Goal: Find contact information: Find contact information

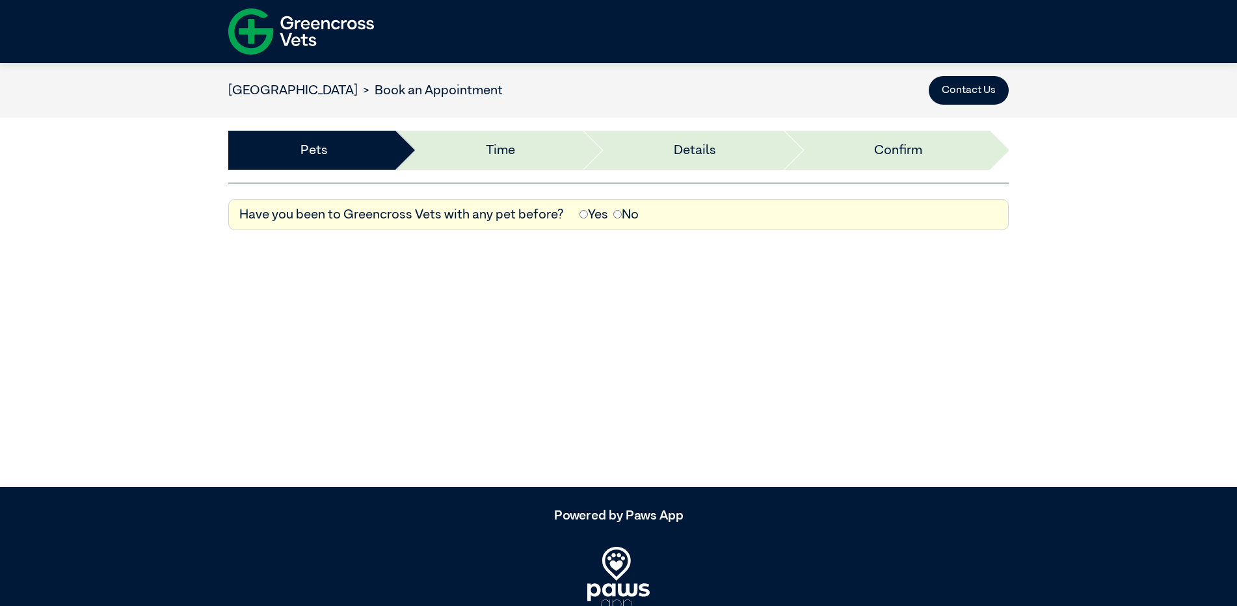
click at [329, 25] on img at bounding box center [301, 31] width 146 height 57
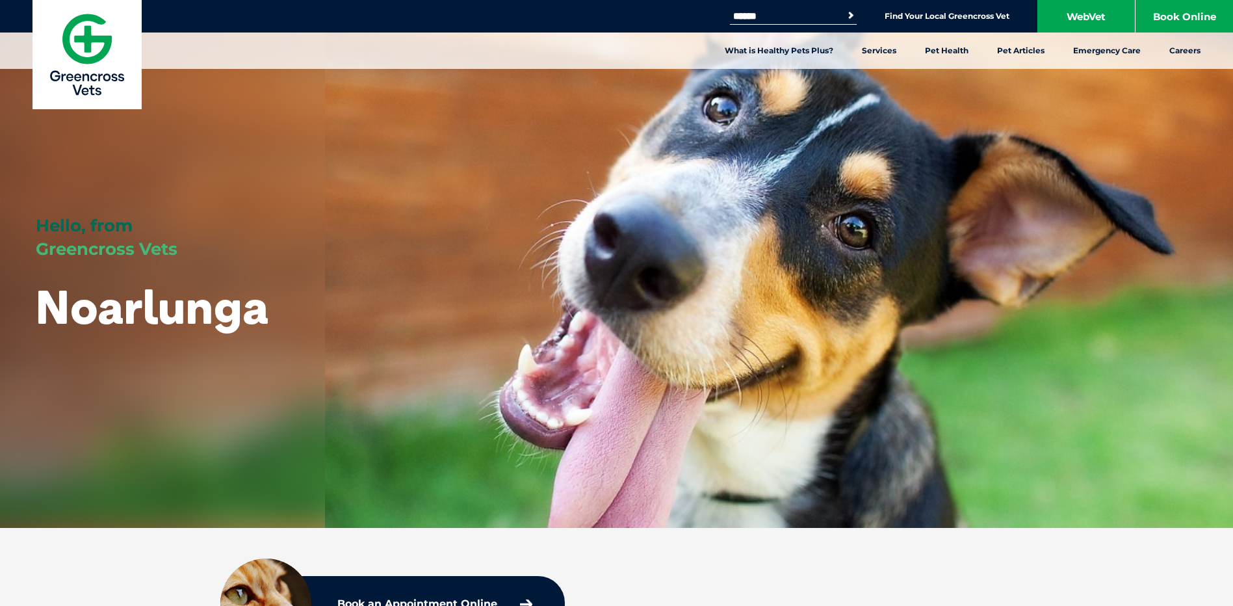
click at [993, 10] on li "Find Your Local Greencross Vet" at bounding box center [947, 15] width 125 height 15
click at [988, 14] on link "Find Your Local Greencross Vet" at bounding box center [947, 16] width 125 height 10
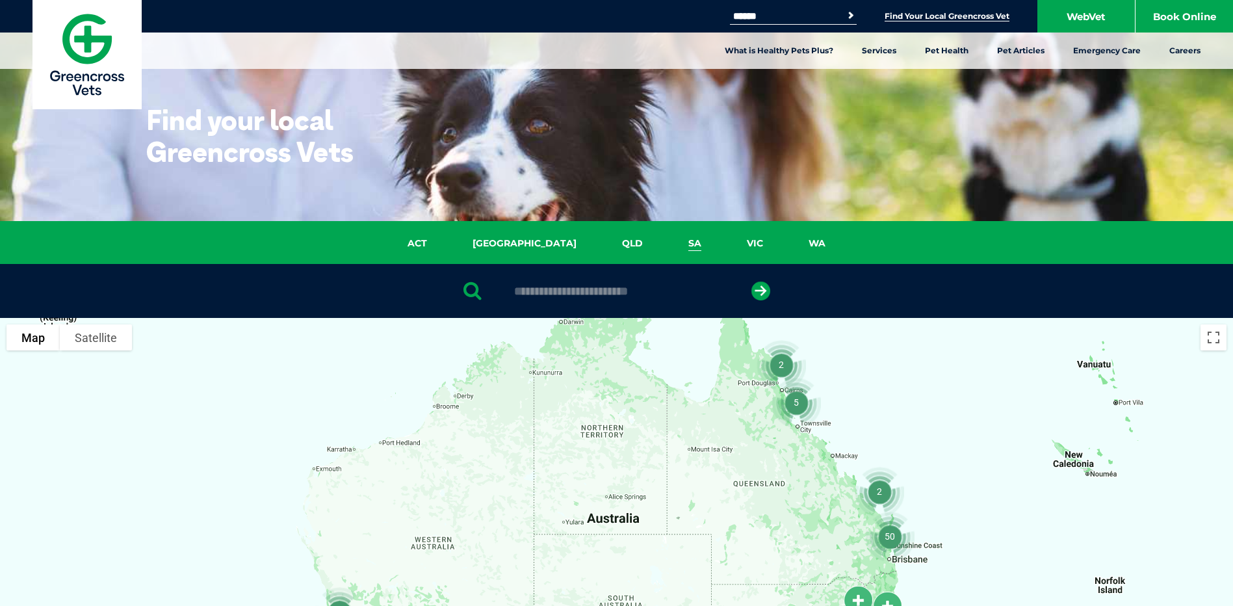
click at [666, 246] on link "SA" at bounding box center [695, 243] width 59 height 15
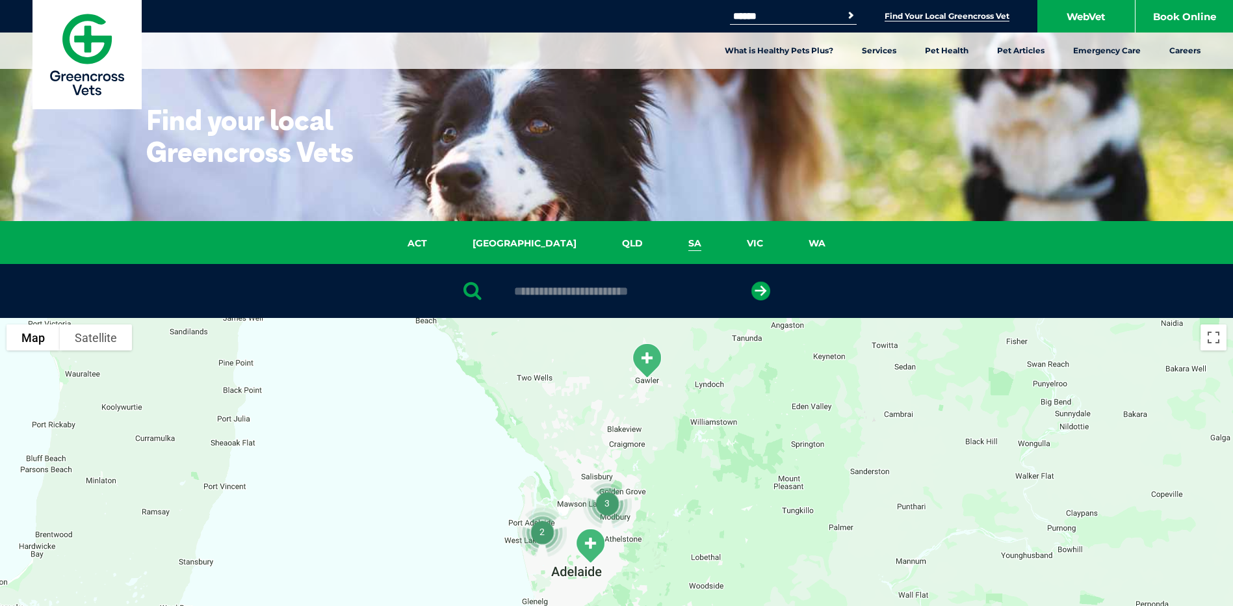
click at [99, 50] on img at bounding box center [87, 54] width 109 height 109
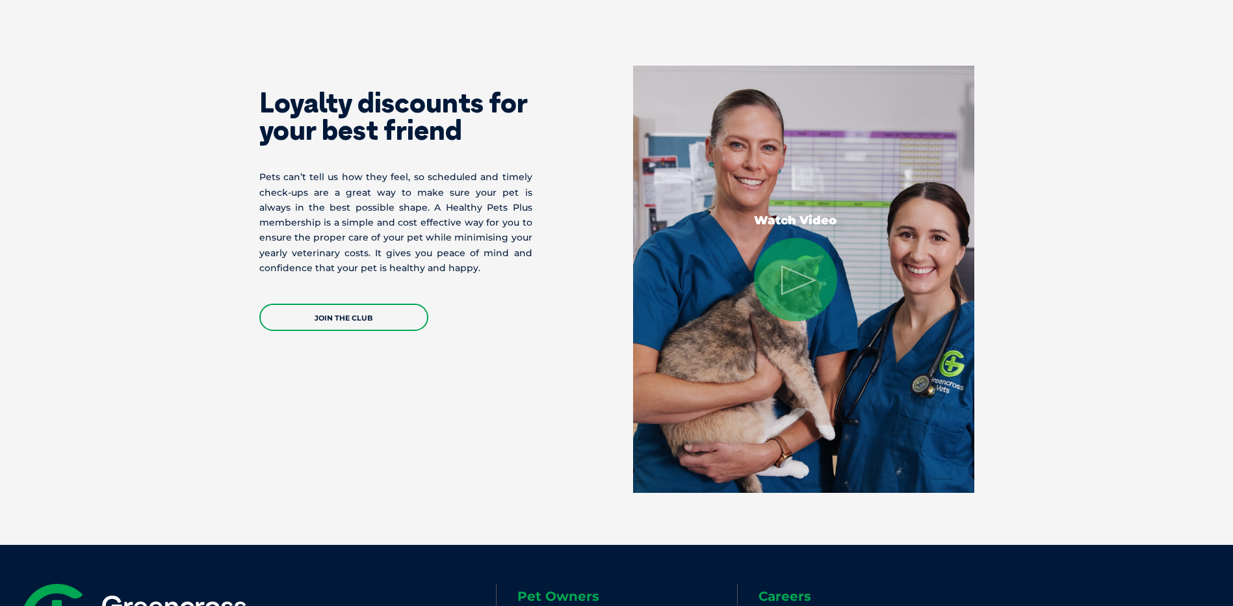
scroll to position [2701, 0]
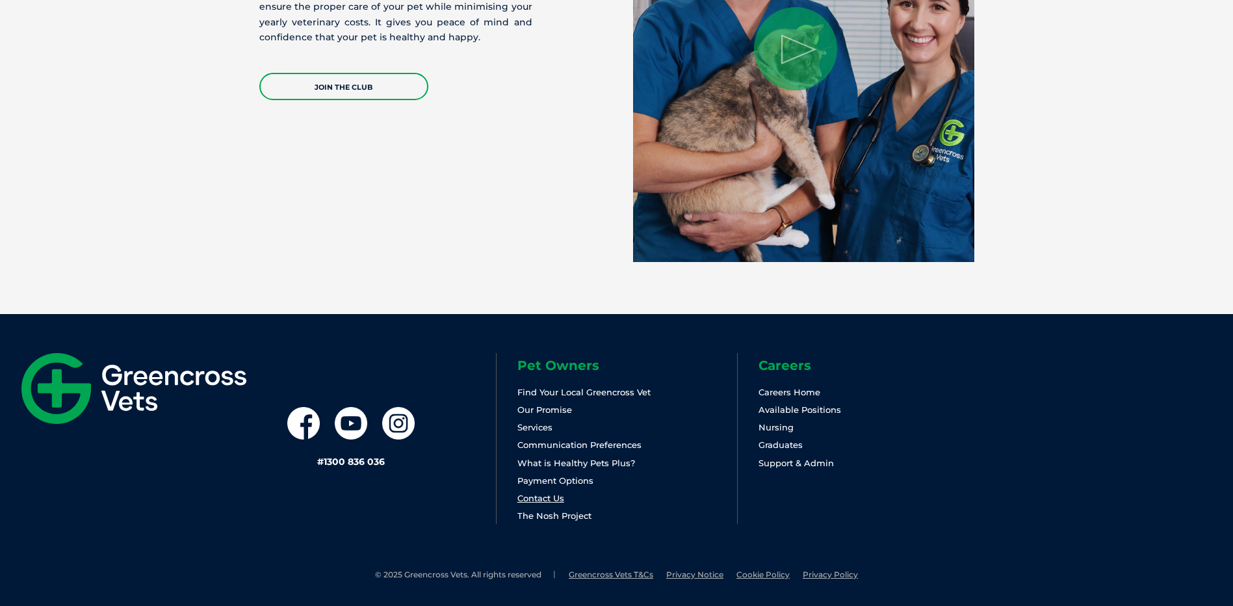
click at [549, 499] on link "Contact Us" at bounding box center [540, 498] width 47 height 10
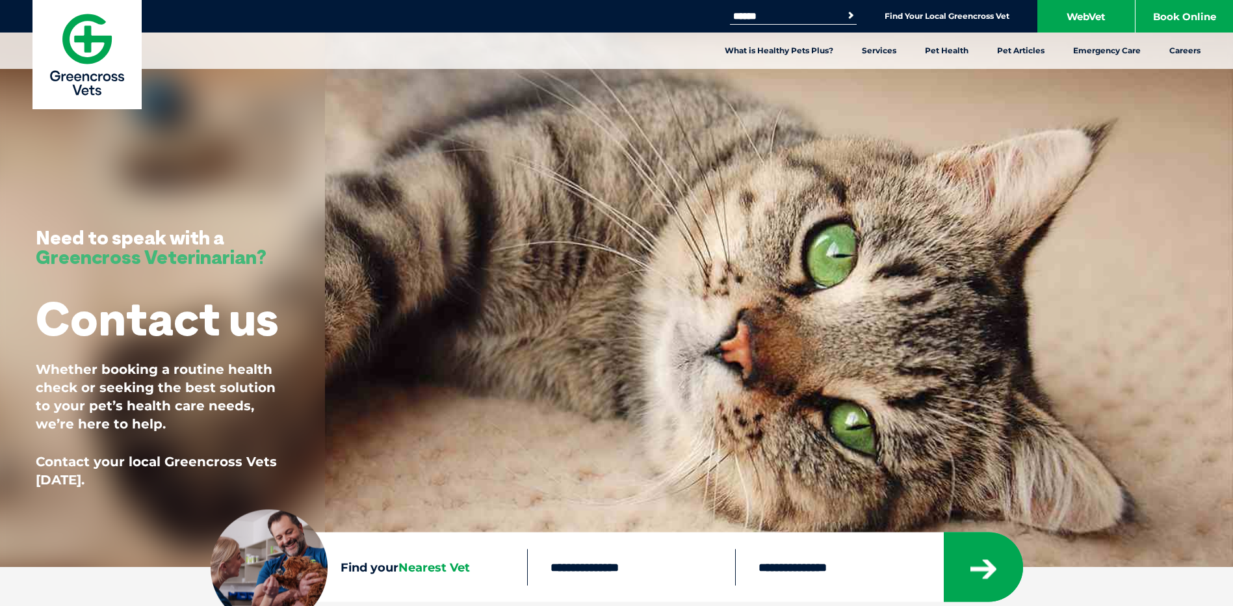
click at [999, 13] on link "Find Your Local Greencross Vet" at bounding box center [947, 16] width 125 height 10
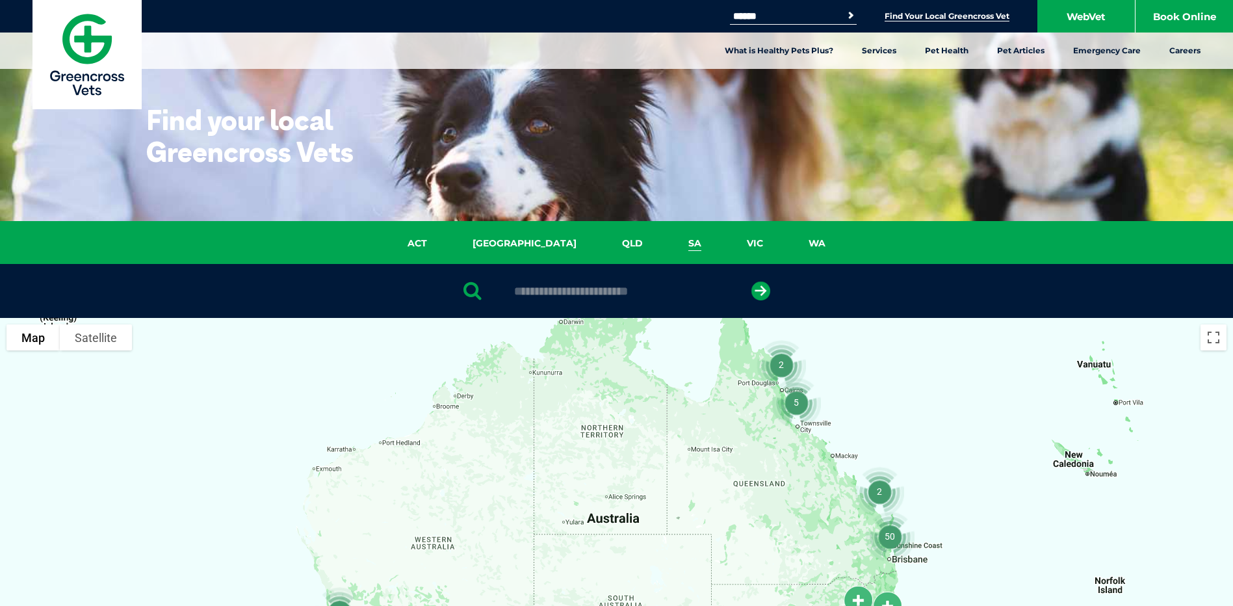
click at [666, 244] on link "SA" at bounding box center [695, 243] width 59 height 15
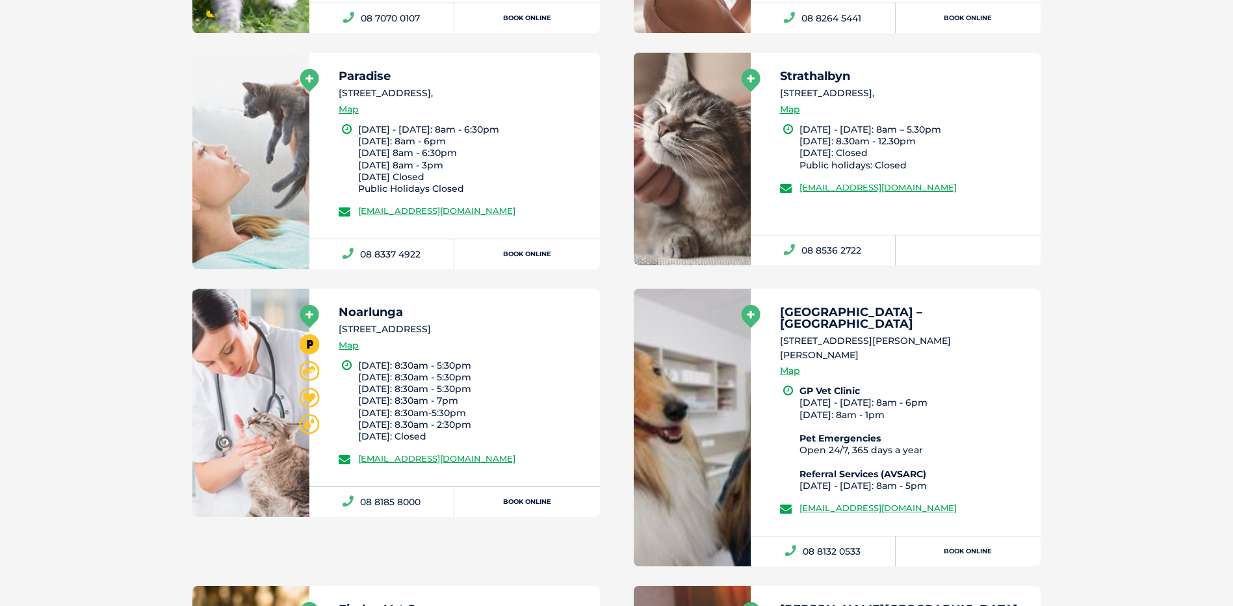
scroll to position [1209, 0]
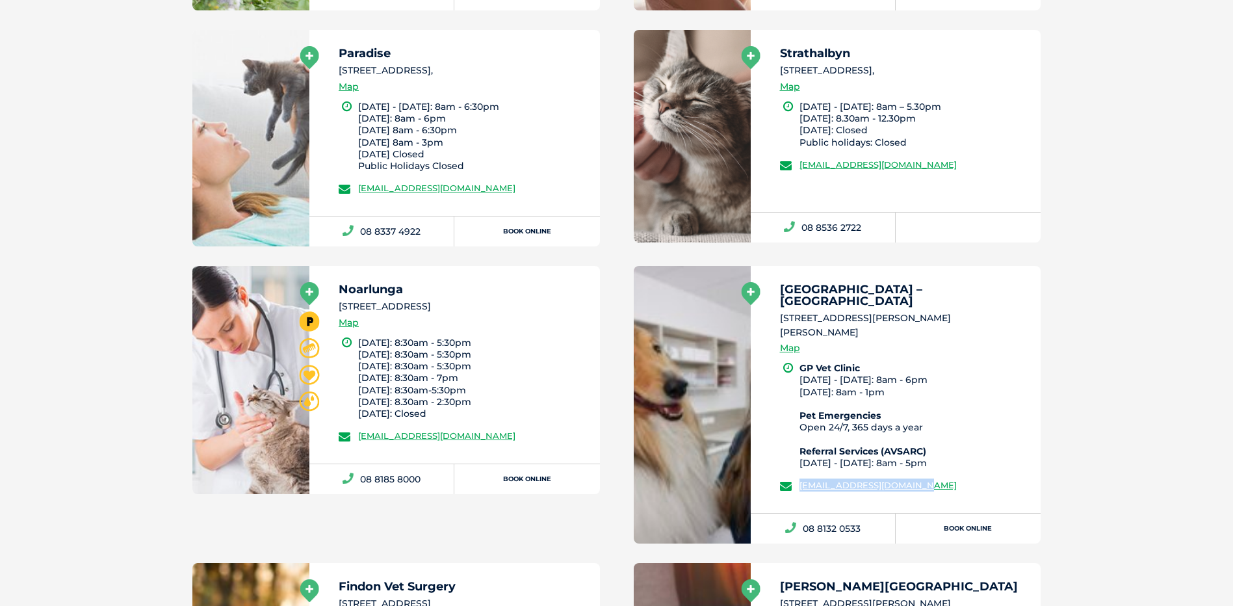
drag, startPoint x: 924, startPoint y: 461, endPoint x: 792, endPoint y: 457, distance: 132.7
click at [792, 478] on li "[EMAIL_ADDRESS][DOMAIN_NAME]" at bounding box center [905, 484] width 250 height 13
copy link "[EMAIL_ADDRESS][DOMAIN_NAME]"
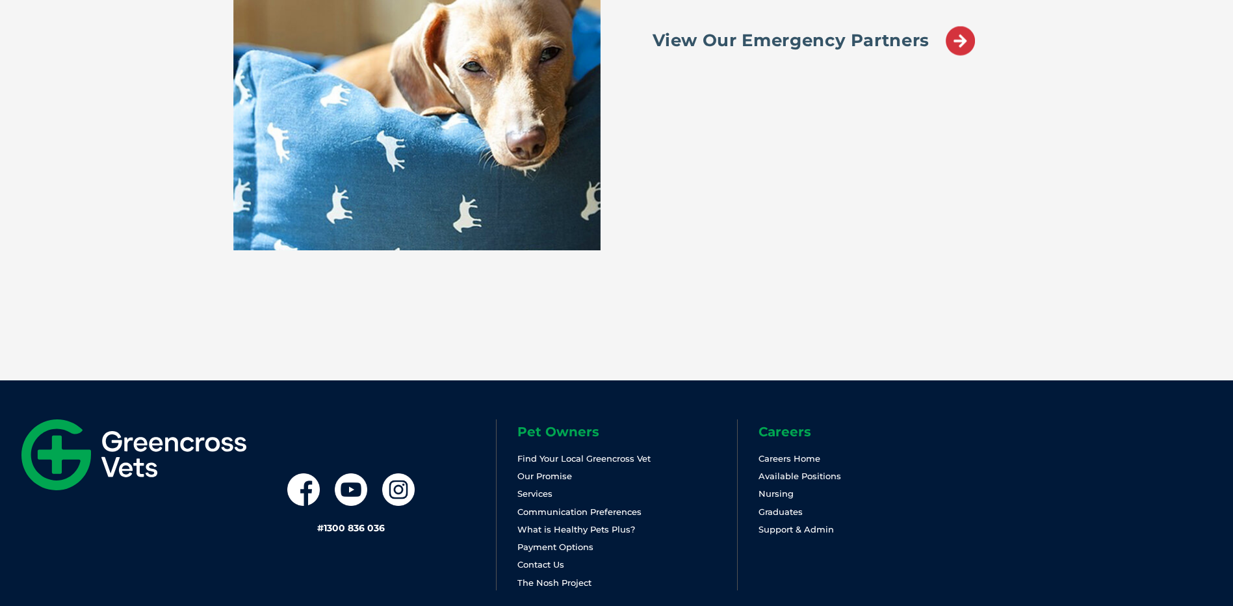
scroll to position [2337, 0]
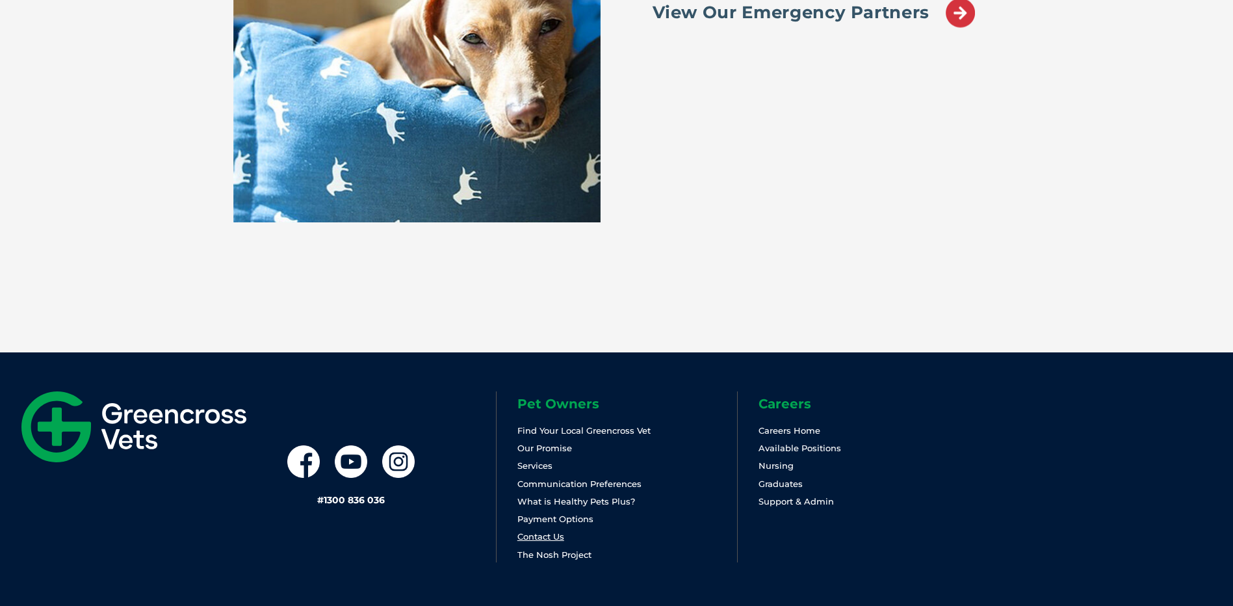
click at [539, 531] on link "Contact Us" at bounding box center [540, 536] width 47 height 10
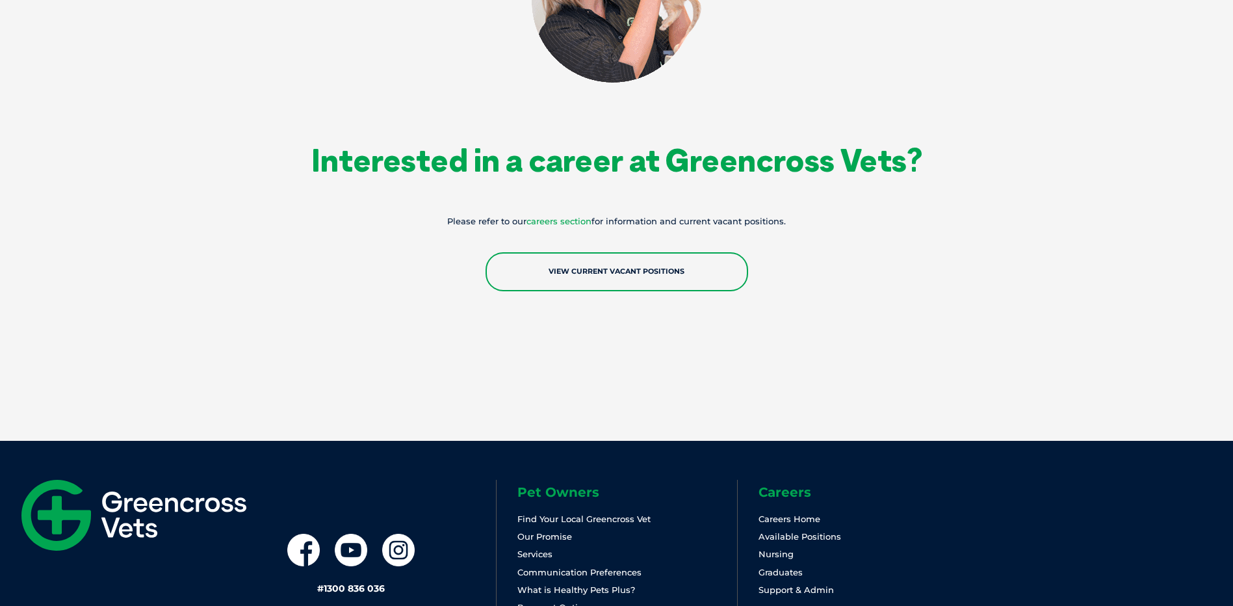
scroll to position [2314, 0]
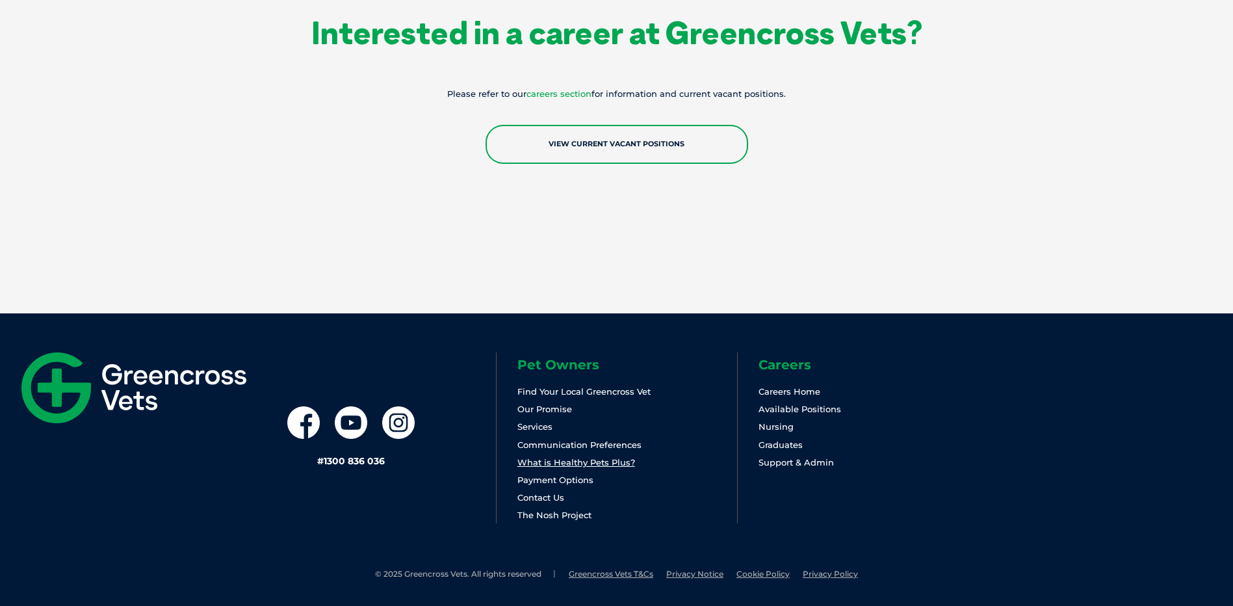
click at [544, 465] on link "What is Healthy Pets Plus?" at bounding box center [576, 462] width 118 height 10
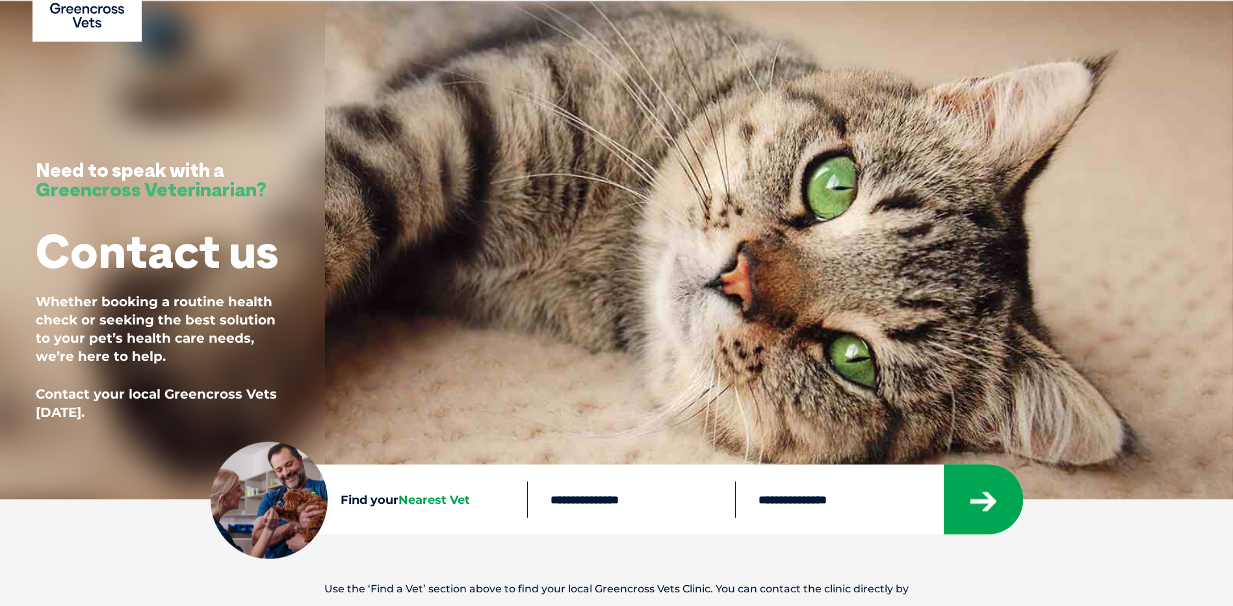
scroll to position [0, 0]
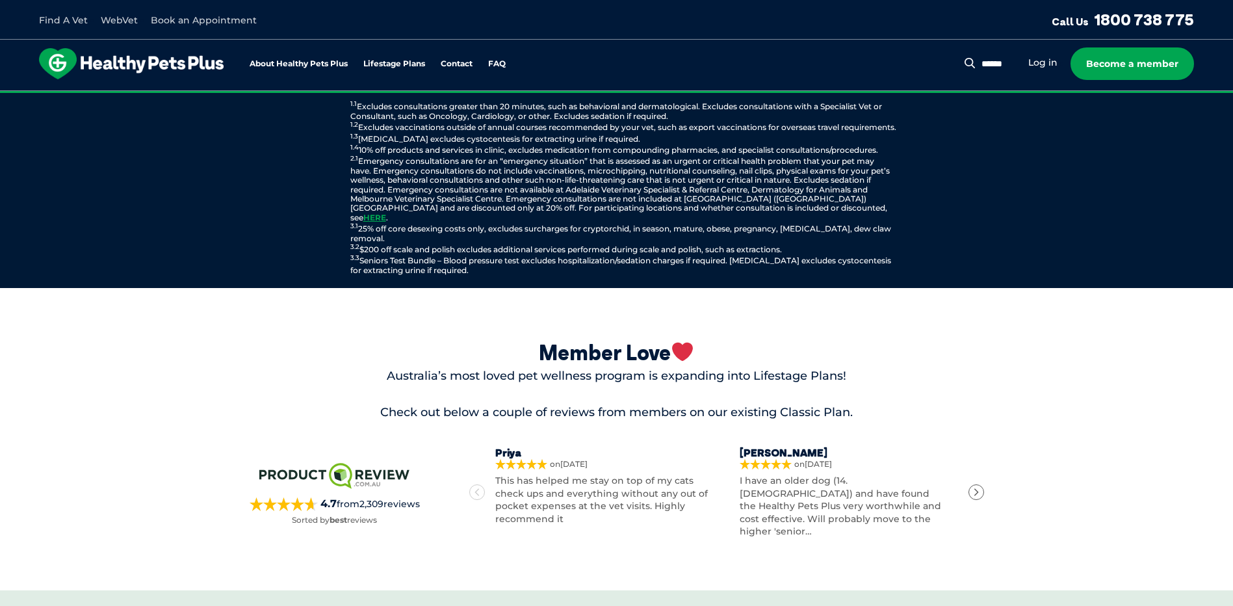
scroll to position [1690, 0]
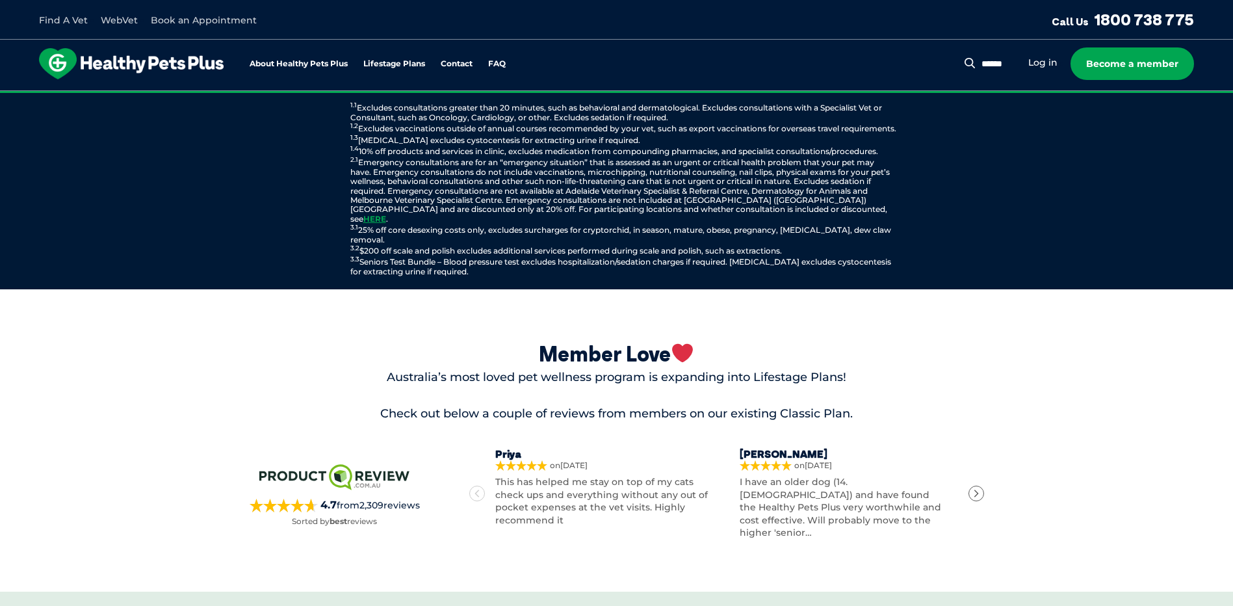
click at [70, 22] on link "Find A Vet" at bounding box center [63, 20] width 49 height 12
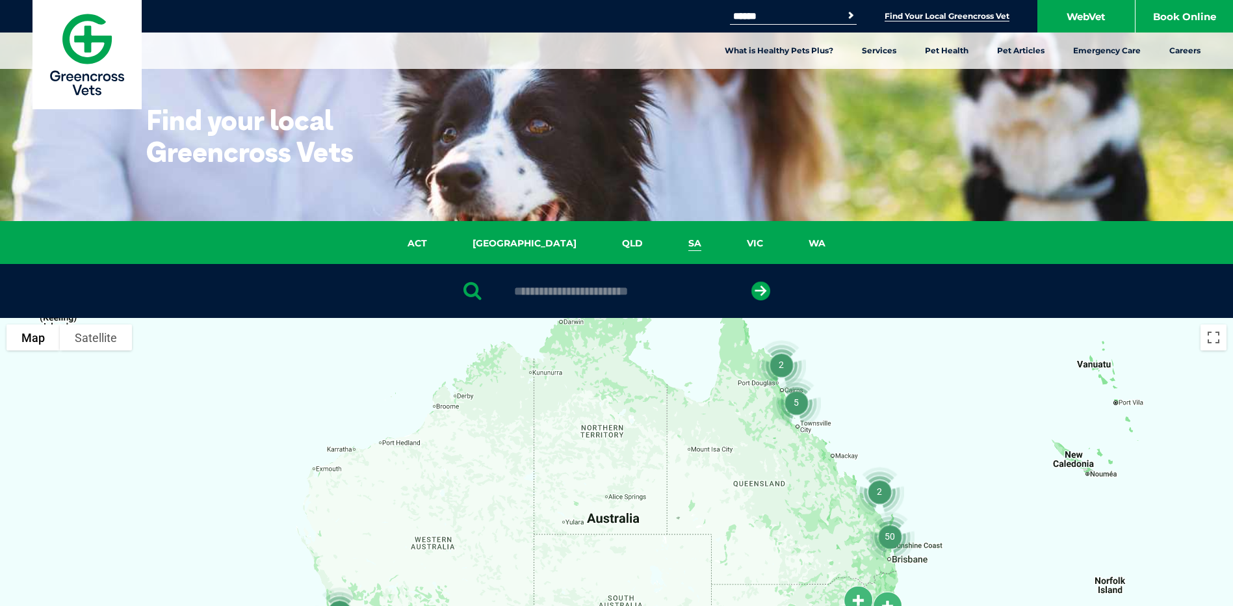
click at [666, 239] on link "SA" at bounding box center [695, 243] width 59 height 15
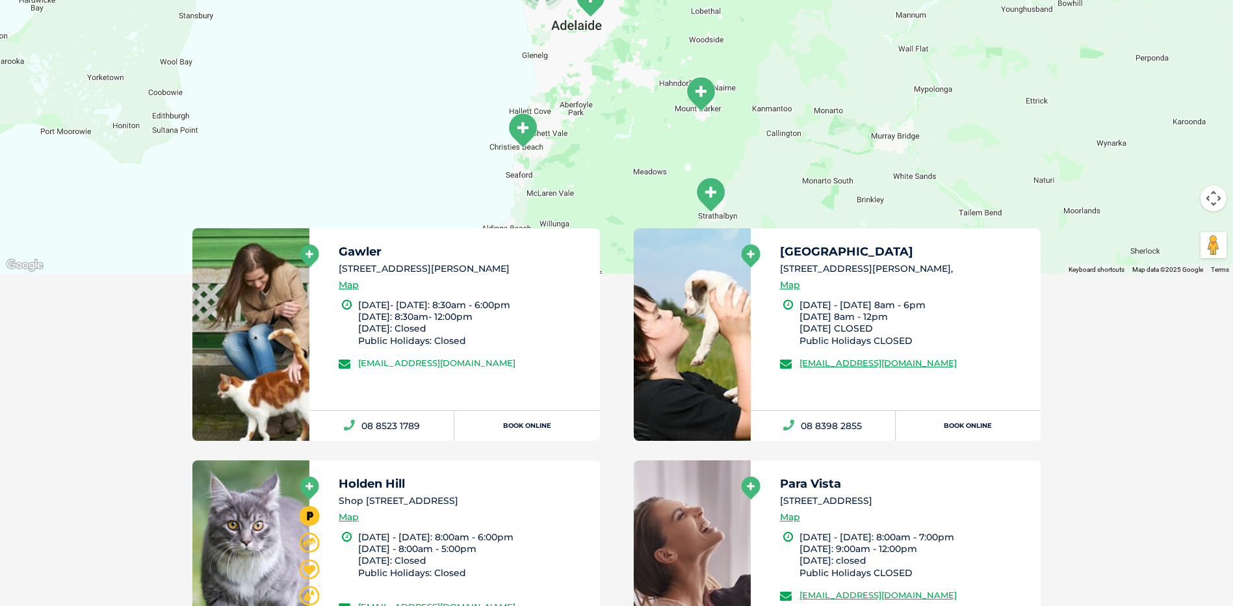
scroll to position [623, 0]
